Goal: Check status: Check status

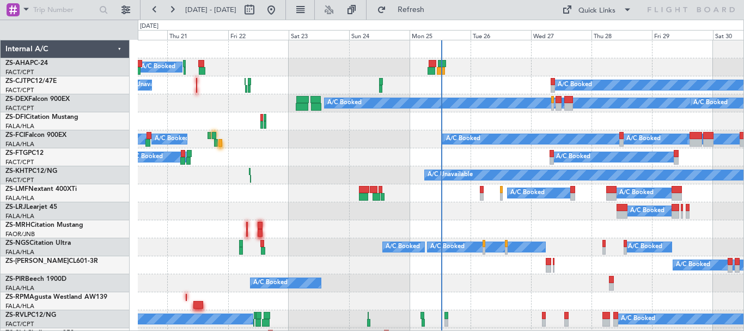
click at [430, 37] on div "Mon 25" at bounding box center [439, 35] width 60 height 10
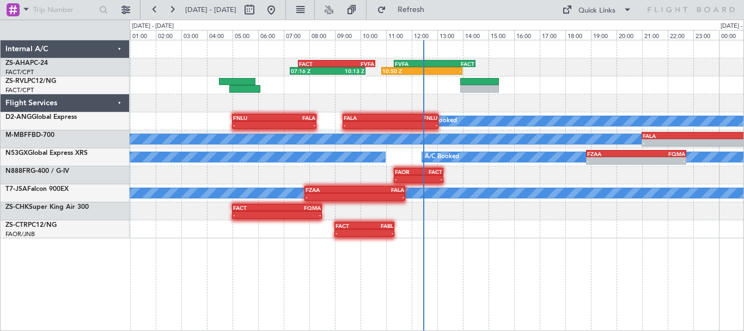
click at [654, 76] on div at bounding box center [437, 85] width 614 height 18
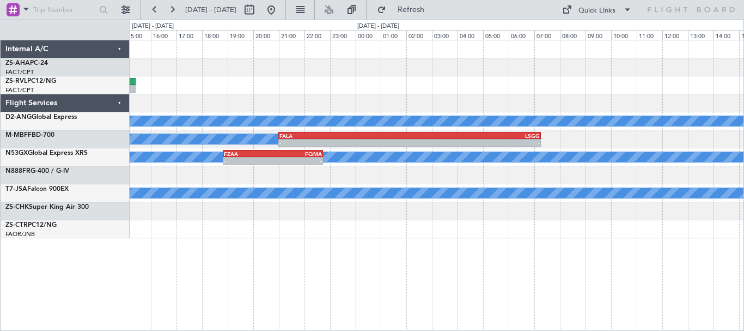
click at [289, 77] on div "10:50 Z - FVFA 11:20 Z FACT 14:30 Z FACT 07:35 Z FVFA 10:35 Z 07:16 Z 10:13 Z A…" at bounding box center [437, 139] width 614 height 198
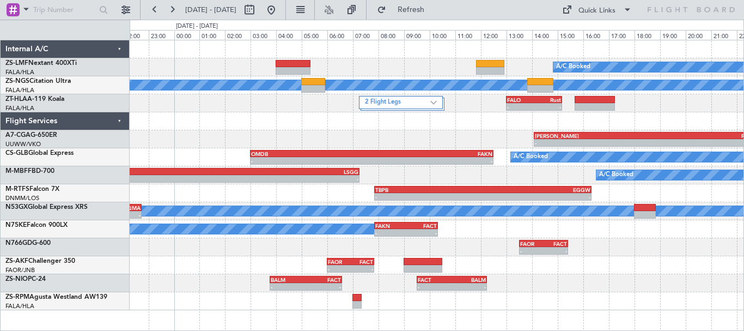
click at [485, 140] on div "A/C Booked A/C Booked A/C Booked A/C Booked 2 Flight Legs - - FALO 13:00 Z Rust…" at bounding box center [437, 175] width 614 height 270
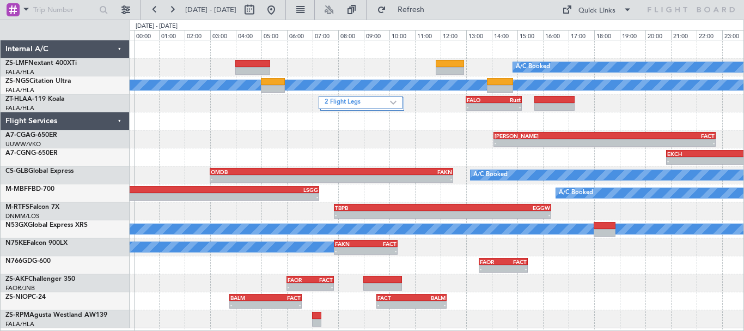
click at [365, 142] on div "- - [PERSON_NAME] 14:05 Z FACT 22:45 Z" at bounding box center [437, 139] width 614 height 18
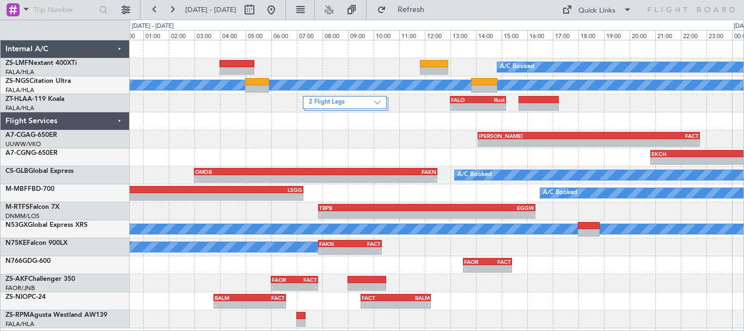
click at [416, 143] on div "- - [PERSON_NAME] 14:05 Z FACT 22:45 Z" at bounding box center [437, 139] width 614 height 18
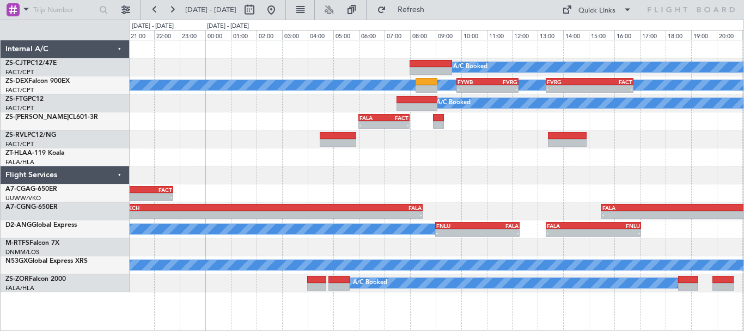
click at [482, 160] on div "FALO 13:00 Z Rust 15:10 Z - -" at bounding box center [437, 157] width 614 height 18
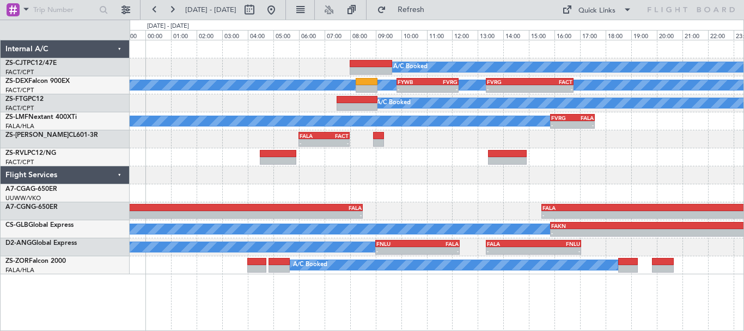
click at [560, 176] on div at bounding box center [437, 175] width 614 height 18
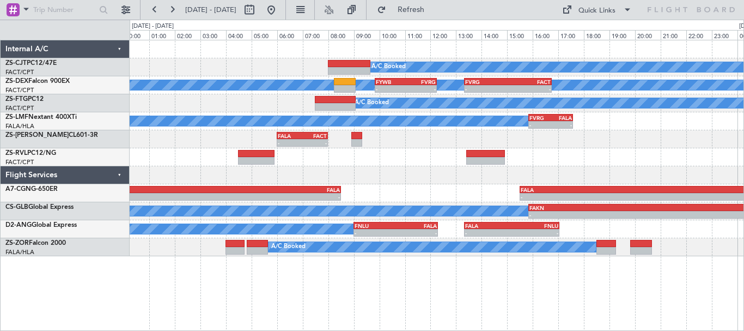
click at [402, 168] on div "A/C Booked A/C Booked A/C Booked - - FYWB 09:50 Z FVRG 12:15 Z - - FVRG 13:20 Z…" at bounding box center [437, 148] width 614 height 216
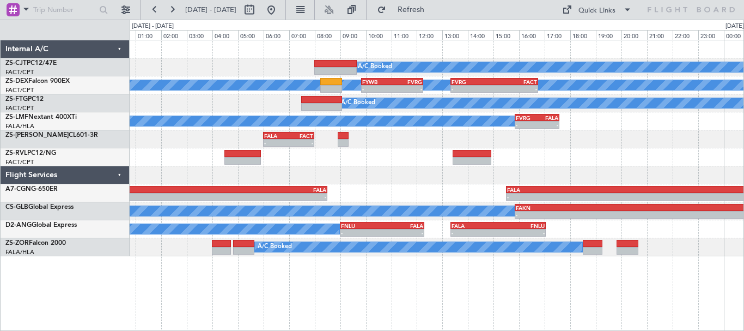
click at [656, 160] on div "A/C Booked A/C Booked A/C Booked - - FYWB 09:50 Z FVRG 12:15 Z - - FVRG 13:20 Z…" at bounding box center [437, 148] width 614 height 216
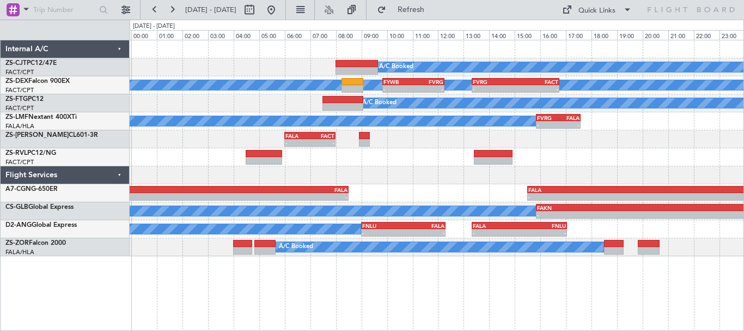
click at [413, 180] on div at bounding box center [437, 175] width 614 height 18
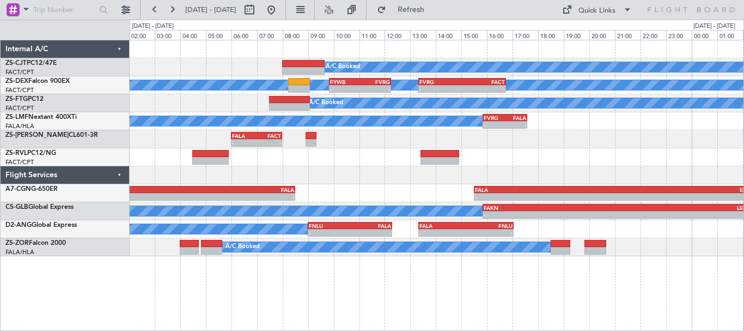
click at [610, 142] on div "- - FALA 06:00 Z FACT 08:00 Z" at bounding box center [437, 139] width 614 height 18
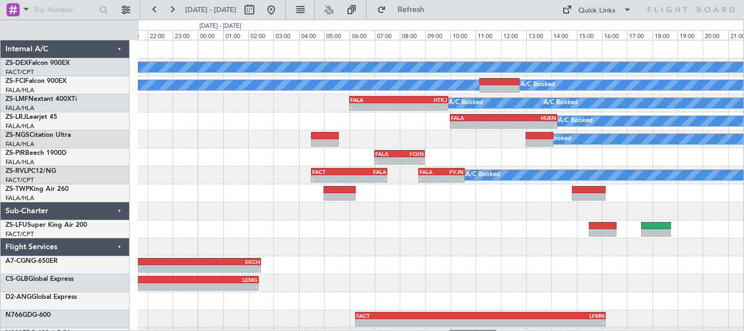
click at [464, 268] on div "- - FALA 15:30 Z EKCH 02:30 Z" at bounding box center [440, 265] width 605 height 18
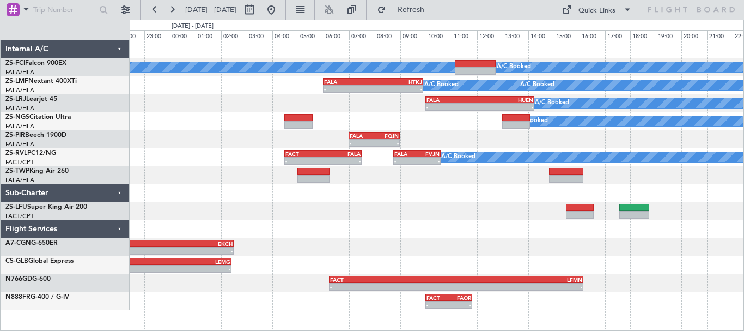
click at [489, 210] on div at bounding box center [437, 211] width 614 height 18
click at [280, 7] on button at bounding box center [270, 9] width 17 height 17
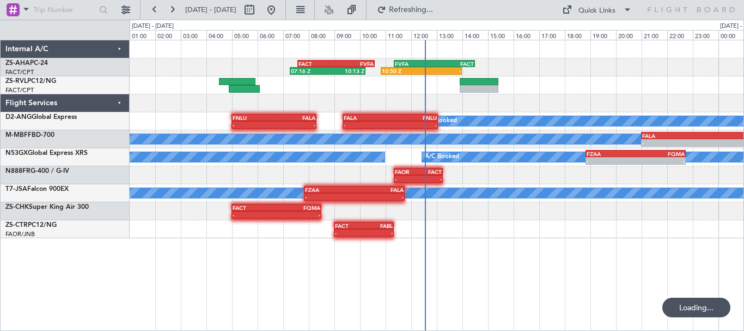
click at [670, 106] on div at bounding box center [437, 103] width 614 height 18
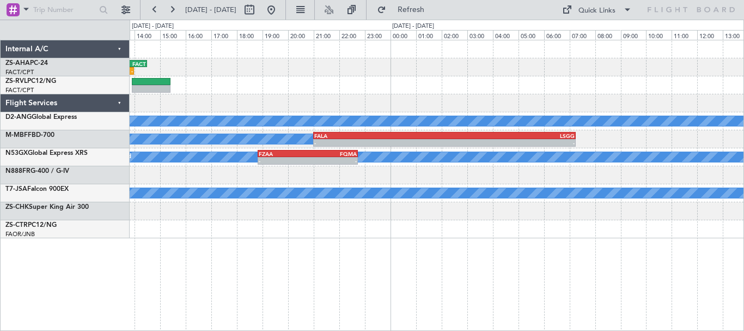
click at [317, 100] on div "FVFA 11:20 Z FACT 14:30 Z 10:50 Z - FACT 07:35 Z FVFA 10:35 Z 07:16 Z 10:13 Z A…" at bounding box center [437, 139] width 614 height 198
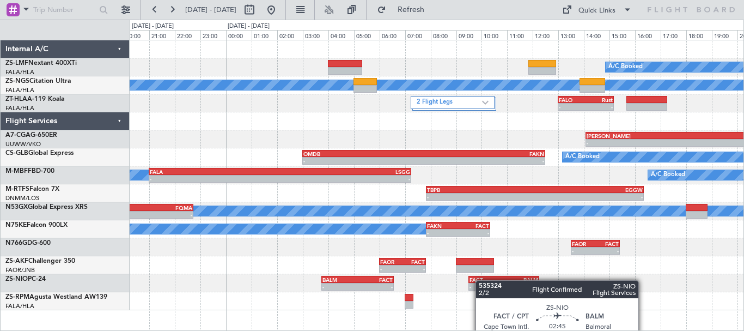
click at [476, 279] on div "A/C Booked A/C Booked A/C Booked A/C Booked 2 Flight Legs - - FALO 13:00 Z Rust…" at bounding box center [437, 175] width 614 height 270
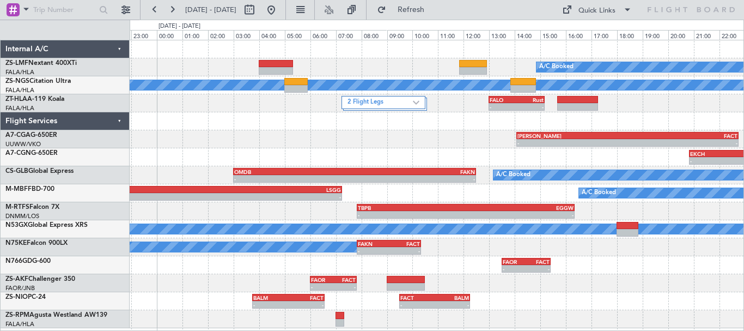
click at [398, 140] on div "- - [PERSON_NAME] 14:05 Z FACT 22:45 Z" at bounding box center [437, 139] width 614 height 18
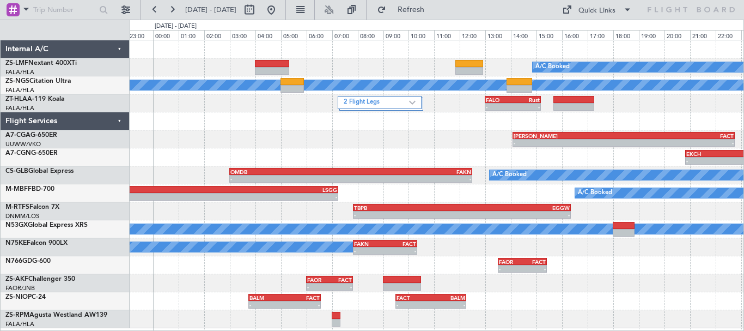
click at [442, 132] on div "A/C Booked A/C Booked A/C Booked A/C Booked 2 Flight Legs - - FALO 13:00 Z Rust…" at bounding box center [437, 183] width 614 height 287
